Goal: Task Accomplishment & Management: Manage account settings

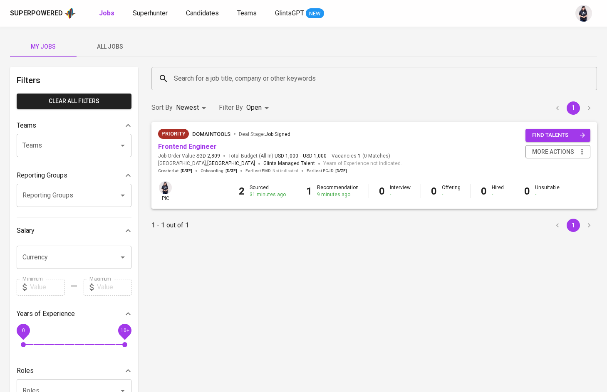
click at [107, 40] on button "All Jobs" at bounding box center [110, 47] width 67 height 20
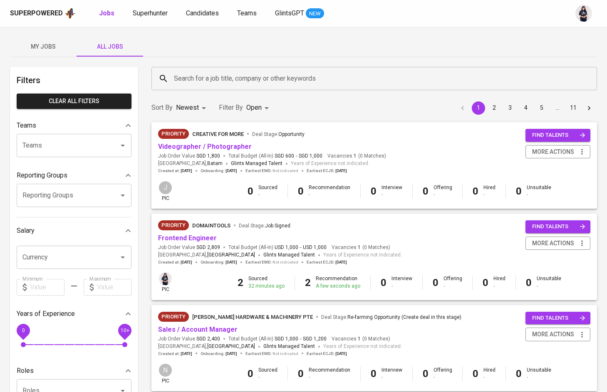
click at [53, 43] on span "My Jobs" at bounding box center [43, 47] width 57 height 10
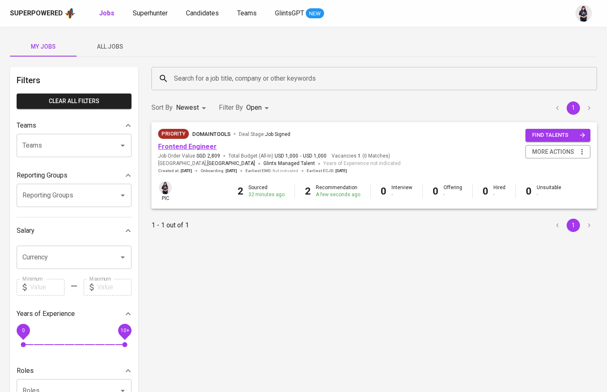
click at [207, 146] on link "Frontend Engineer" at bounding box center [187, 147] width 59 height 8
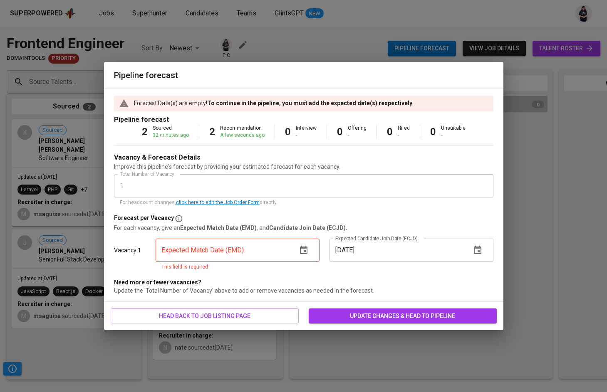
click at [301, 251] on icon "button" at bounding box center [304, 250] width 10 height 10
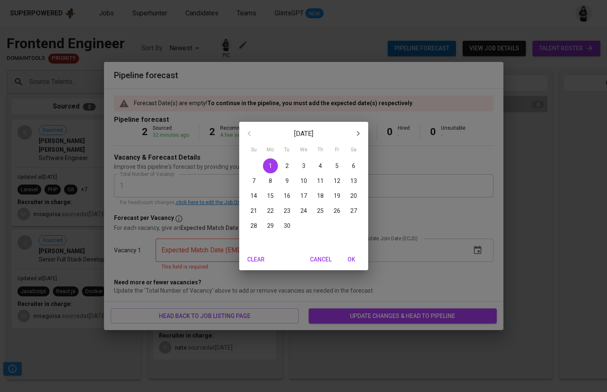
click at [289, 220] on button "30" at bounding box center [286, 225] width 15 height 15
type input "[DATE]"
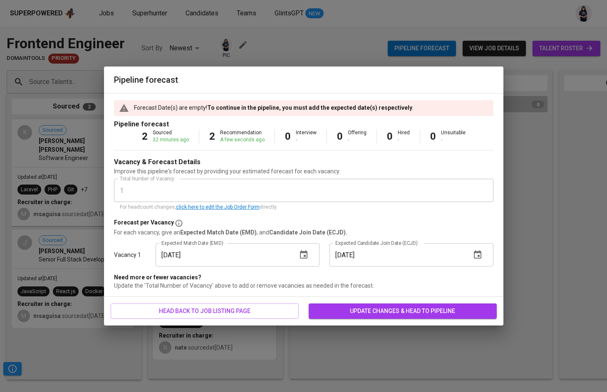
click at [384, 312] on span "update changes & head to pipeline" at bounding box center [402, 311] width 175 height 10
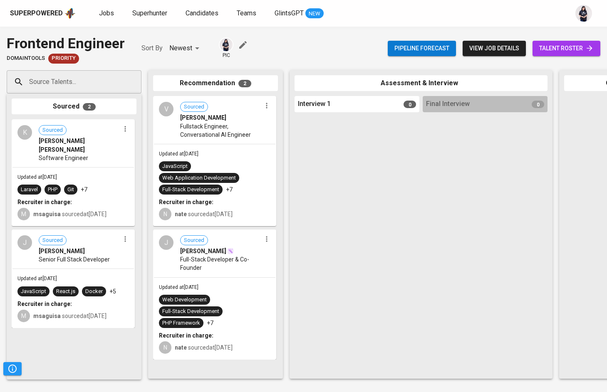
click at [248, 44] on div "Frontend Engineer DomainTools Priority Sort By Newest NEWEST pic Pipeline forec…" at bounding box center [303, 48] width 607 height 30
click at [240, 43] on icon "button" at bounding box center [243, 45] width 10 height 10
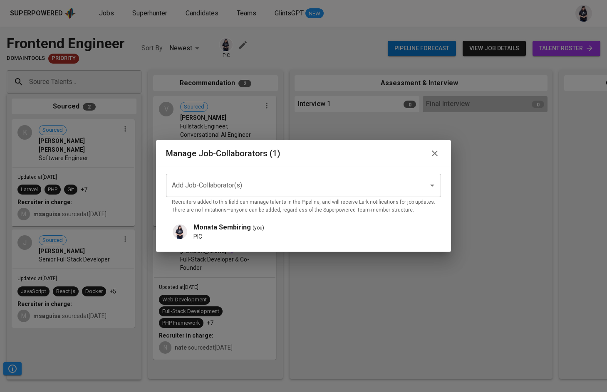
click at [315, 186] on input "Add Job-Collaborator(s)" at bounding box center [292, 186] width 244 height 16
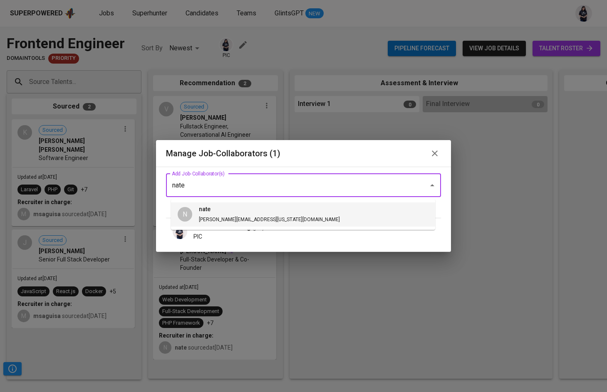
click at [290, 212] on li "N [PERSON_NAME] [PERSON_NAME][EMAIL_ADDRESS][US_STATE][DOMAIN_NAME]" at bounding box center [303, 215] width 264 height 24
type input "nate"
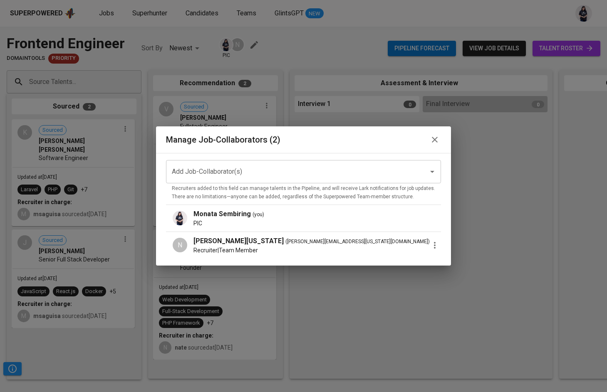
click at [433, 247] on icon "button" at bounding box center [435, 245] width 10 height 10
click at [460, 244] on li "Promote to PIC" at bounding box center [476, 249] width 74 height 15
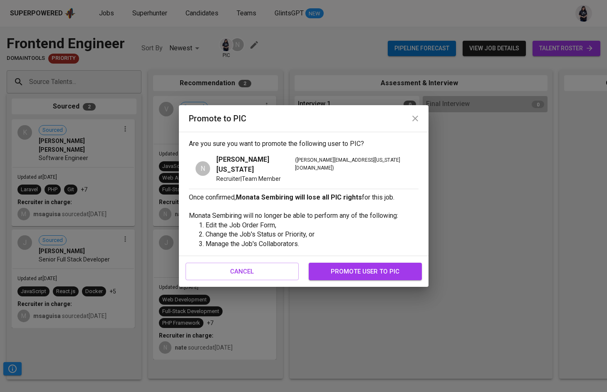
click at [357, 263] on button "promote user to pic" at bounding box center [365, 271] width 113 height 17
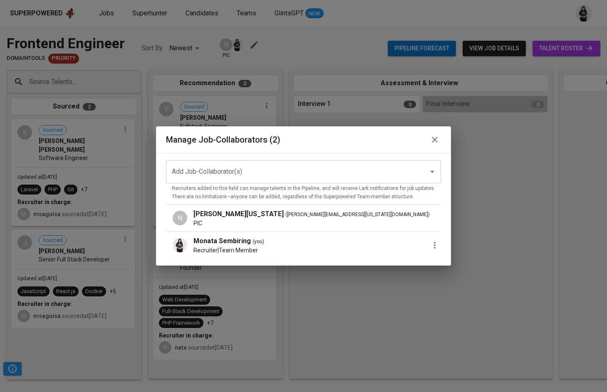
click at [431, 246] on icon "button" at bounding box center [435, 245] width 10 height 10
click at [451, 269] on span "Remove Collaborator" at bounding box center [475, 264] width 61 height 10
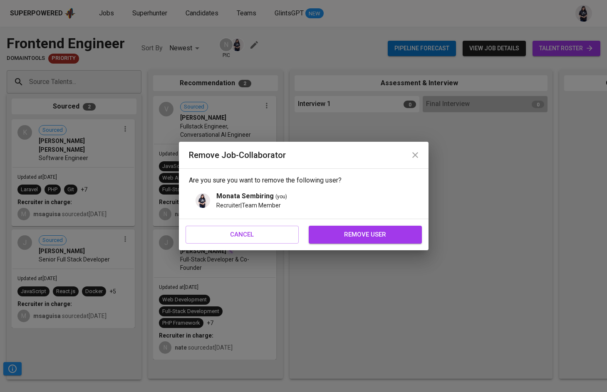
click at [383, 231] on span "remove user" at bounding box center [365, 234] width 95 height 11
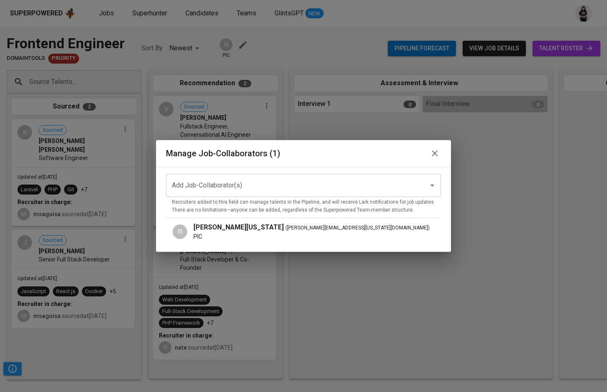
click at [432, 152] on icon "button" at bounding box center [435, 154] width 6 height 6
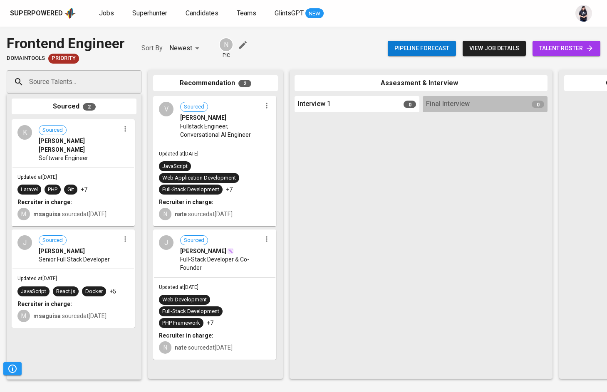
click at [99, 12] on span "Jobs" at bounding box center [106, 13] width 15 height 8
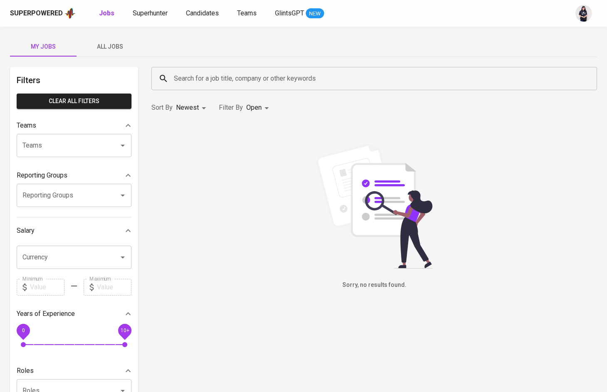
click at [109, 42] on span "All Jobs" at bounding box center [110, 47] width 57 height 10
